Goal: Find specific page/section: Find specific page/section

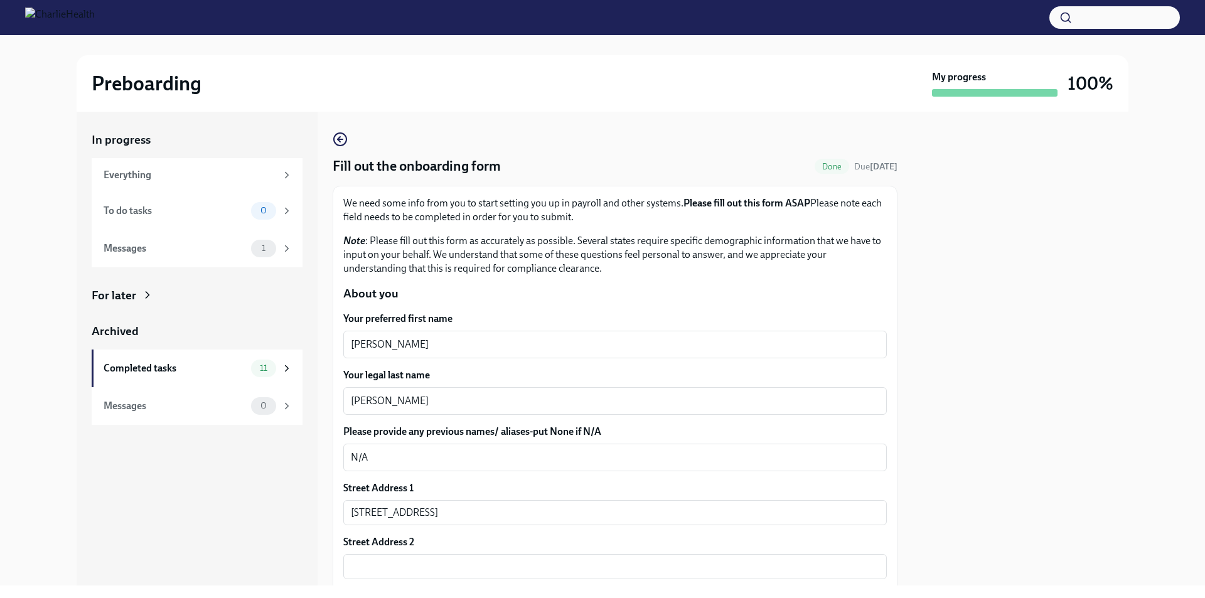
scroll to position [370, 0]
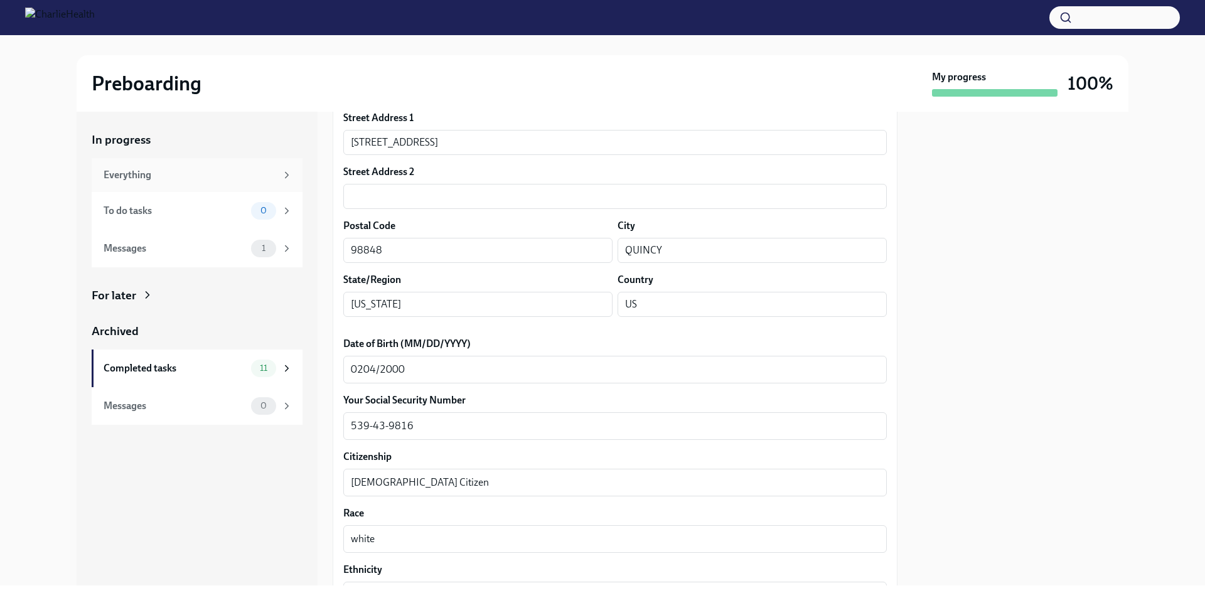
click at [159, 174] on div "Everything" at bounding box center [190, 175] width 173 height 14
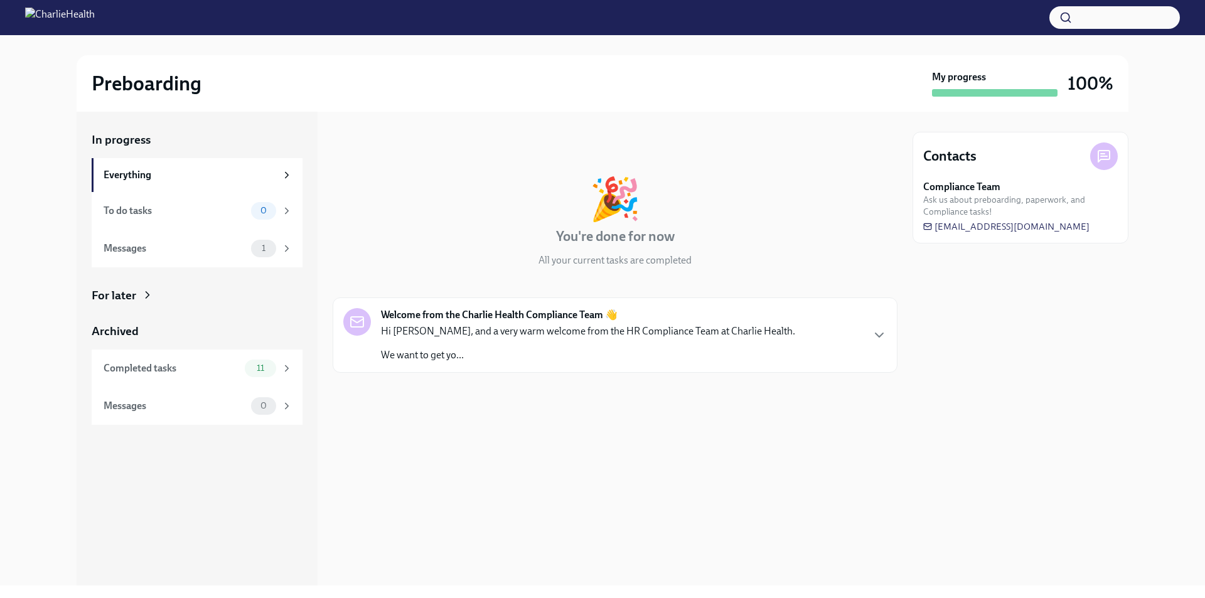
click at [870, 331] on div "Welcome from the Charlie Health Compliance Team 👋 Hi Corina, and a very warm we…" at bounding box center [615, 335] width 544 height 54
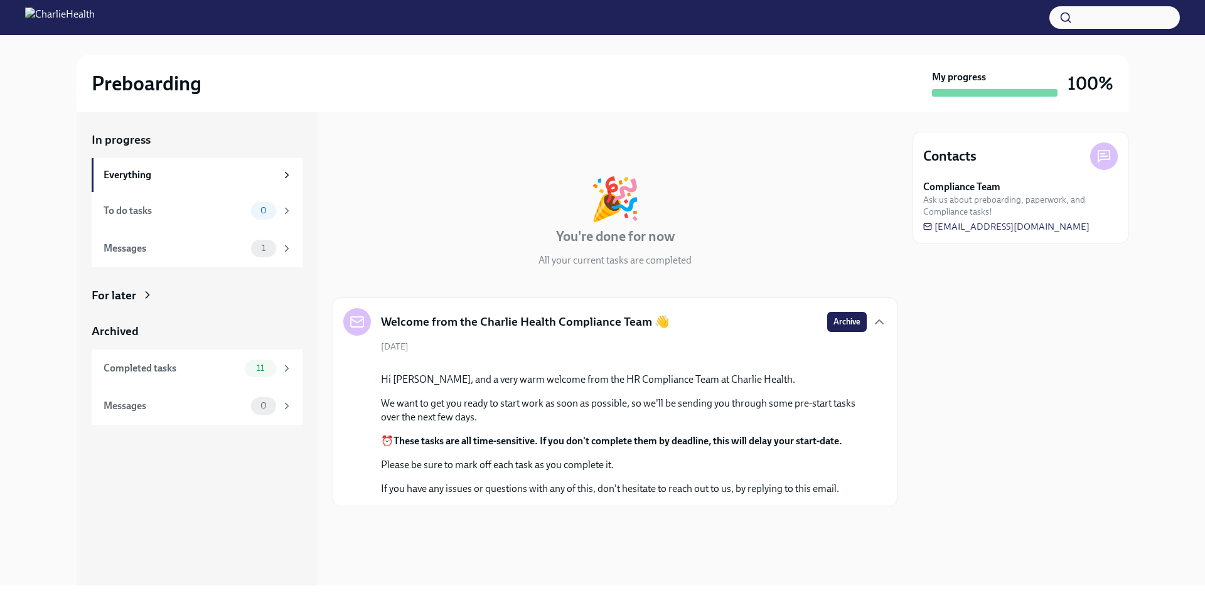
scroll to position [98, 0]
click at [1079, 17] on button "button" at bounding box center [1115, 17] width 131 height 23
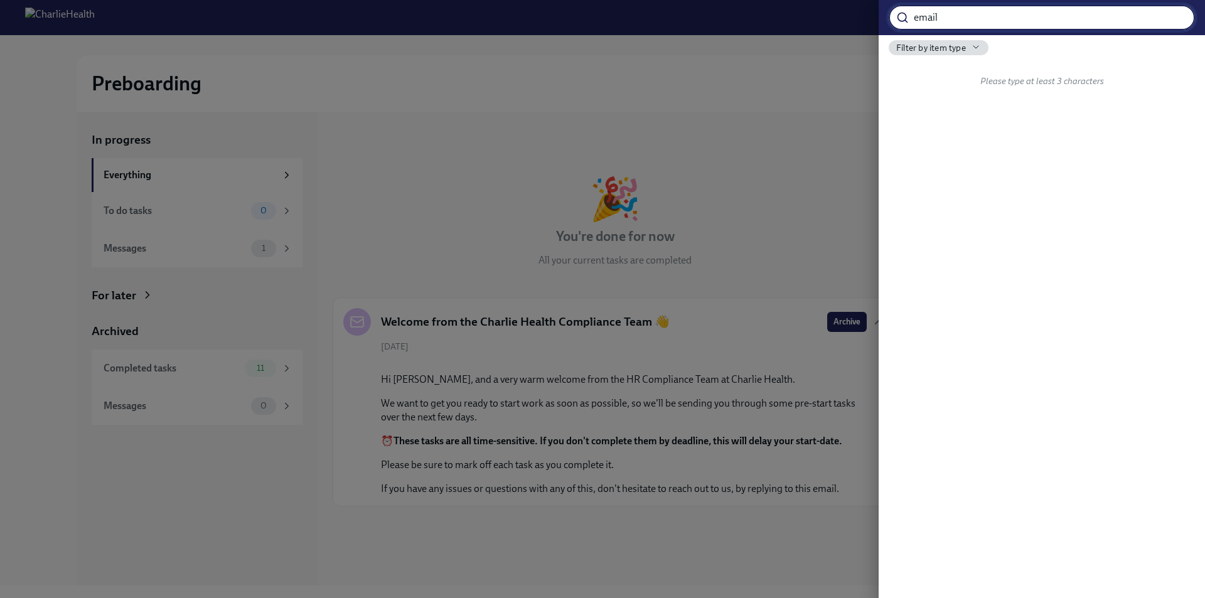
type input "email"
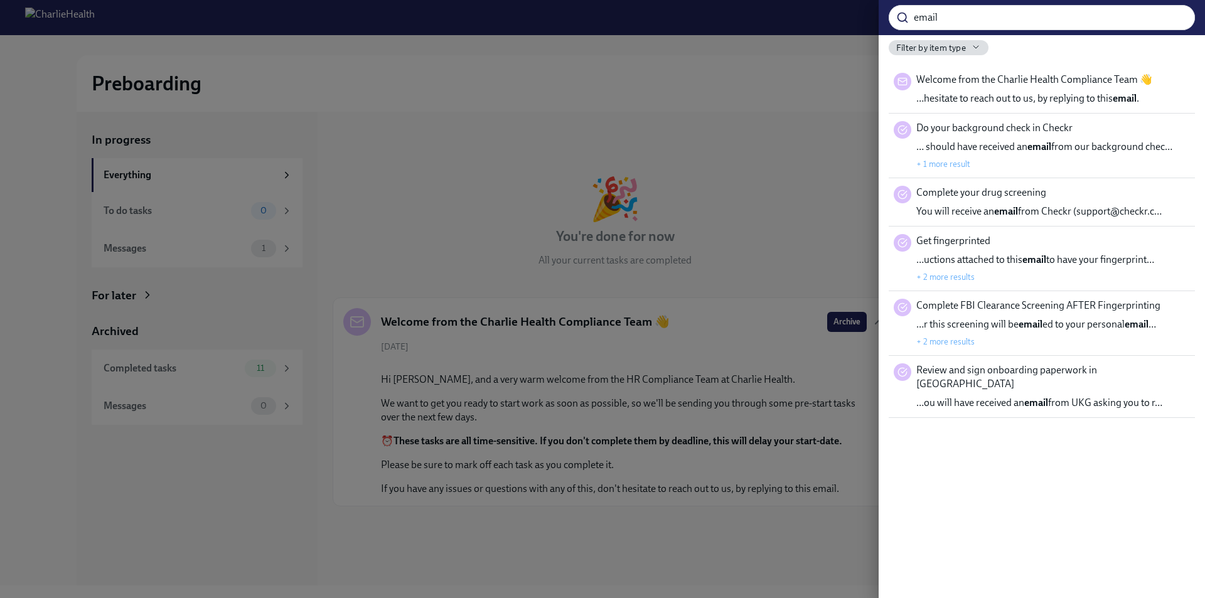
click at [791, 111] on div at bounding box center [602, 299] width 1205 height 598
